Goal: Find specific page/section: Find specific page/section

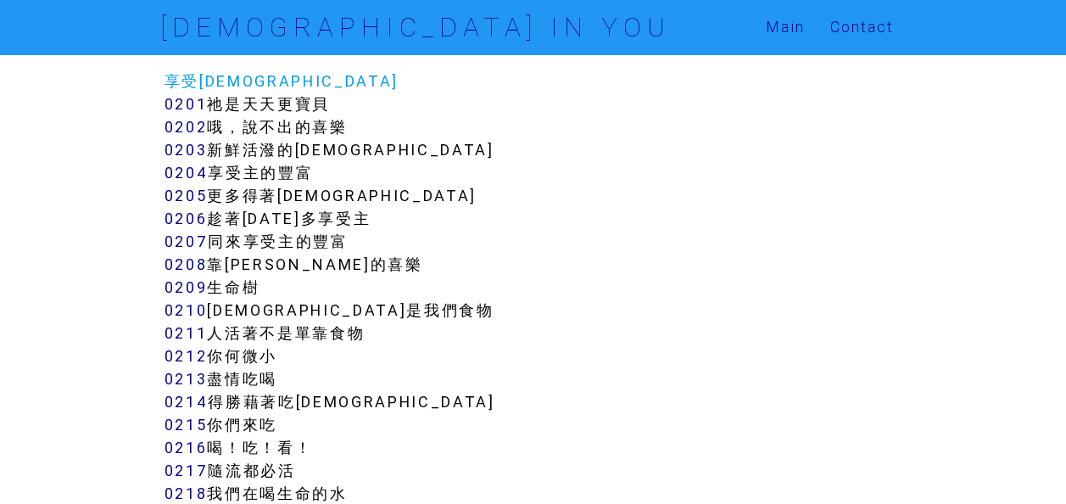
scroll to position [1781, 0]
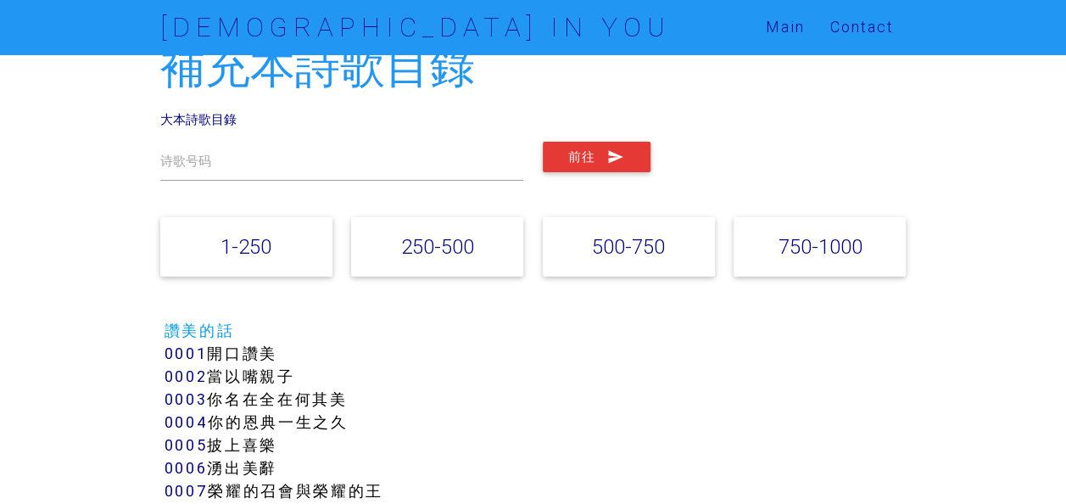
scroll to position [0, 0]
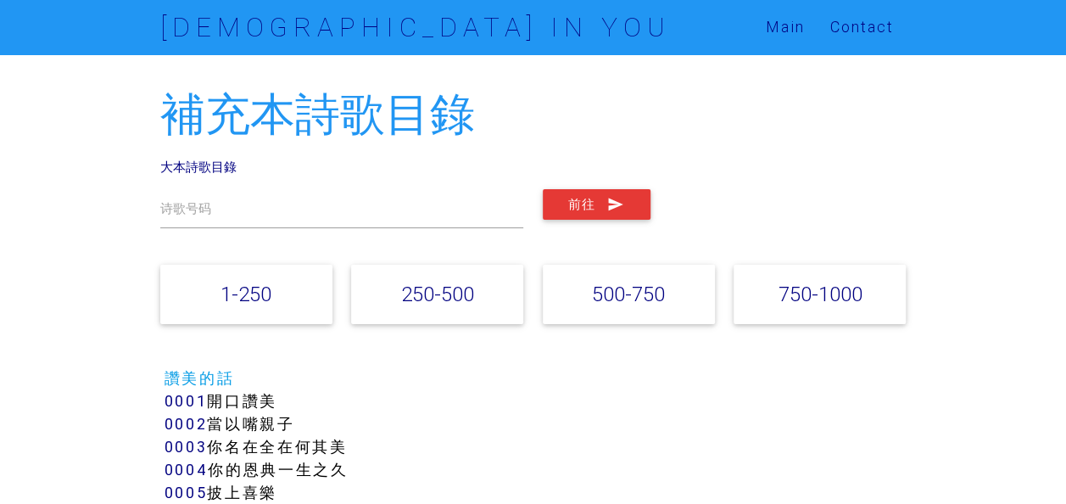
click at [287, 312] on div "1-250" at bounding box center [246, 294] width 172 height 59
click at [259, 307] on div "1-250" at bounding box center [246, 294] width 172 height 59
click at [204, 187] on div "诗歌号码 前往" at bounding box center [532, 208] width 765 height 64
click at [204, 207] on label "诗歌号码" at bounding box center [185, 209] width 51 height 20
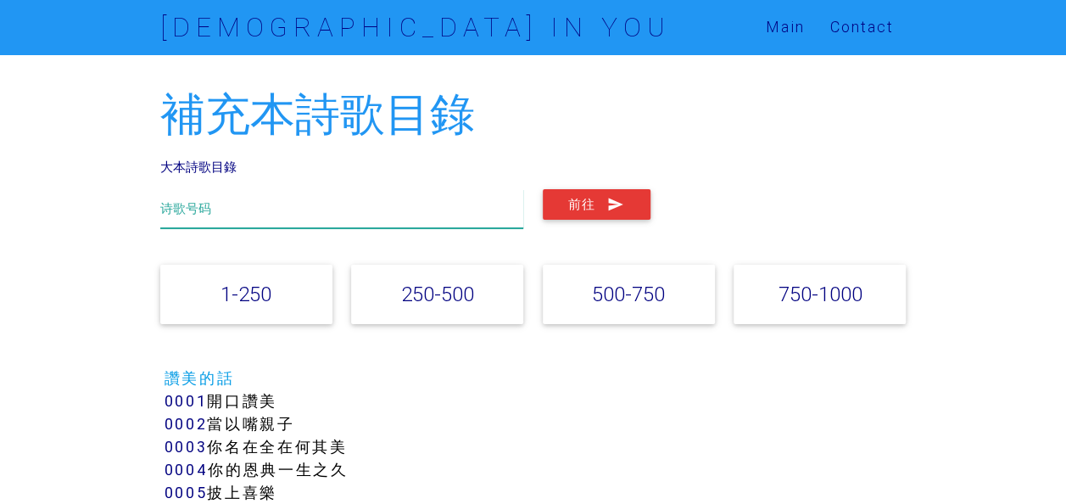
drag, startPoint x: 204, startPoint y: 207, endPoint x: 215, endPoint y: 210, distance: 11.5
click at [215, 210] on input "text" at bounding box center [342, 208] width 364 height 39
type input "ㄅ"
type input "111"
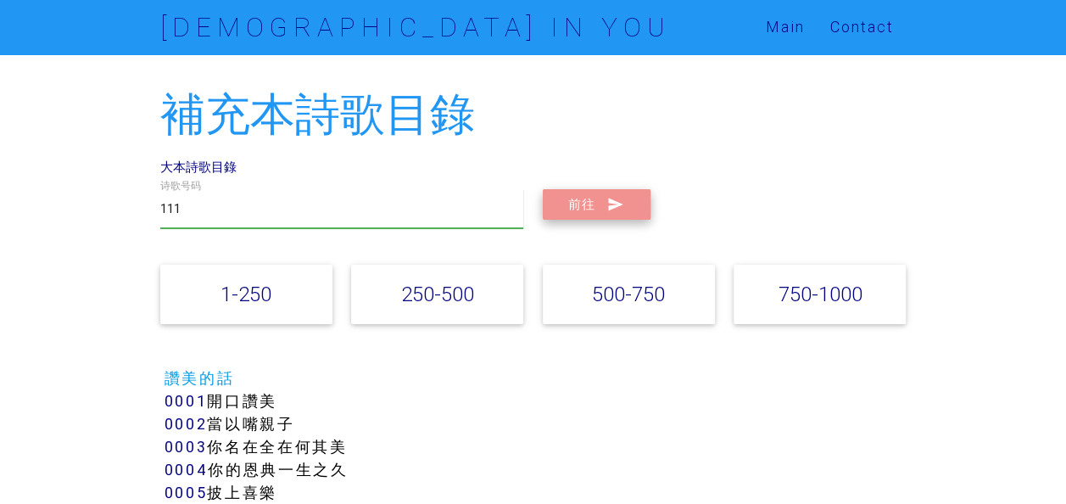
click at [619, 217] on icon "submit" at bounding box center [616, 204] width 18 height 31
